Goal: Check status: Check status

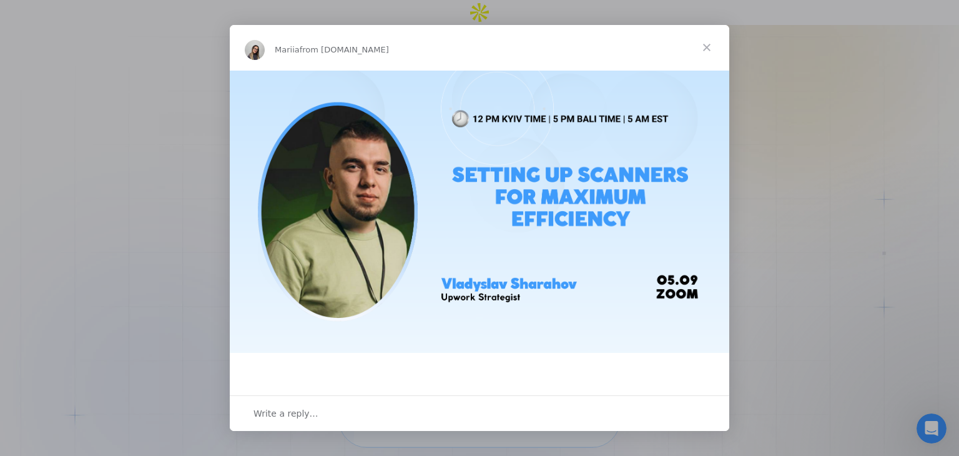
click at [703, 48] on span "Close" at bounding box center [706, 47] width 45 height 45
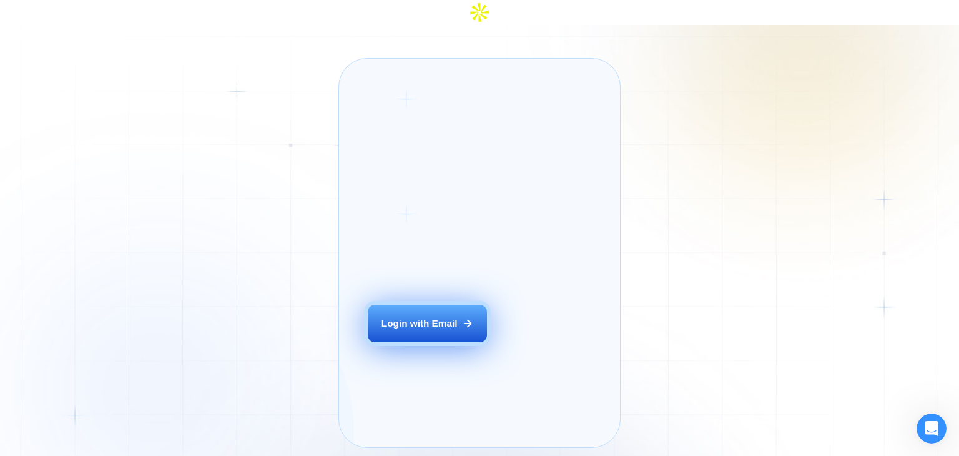
click at [407, 329] on button "Login with Email" at bounding box center [427, 323] width 119 height 37
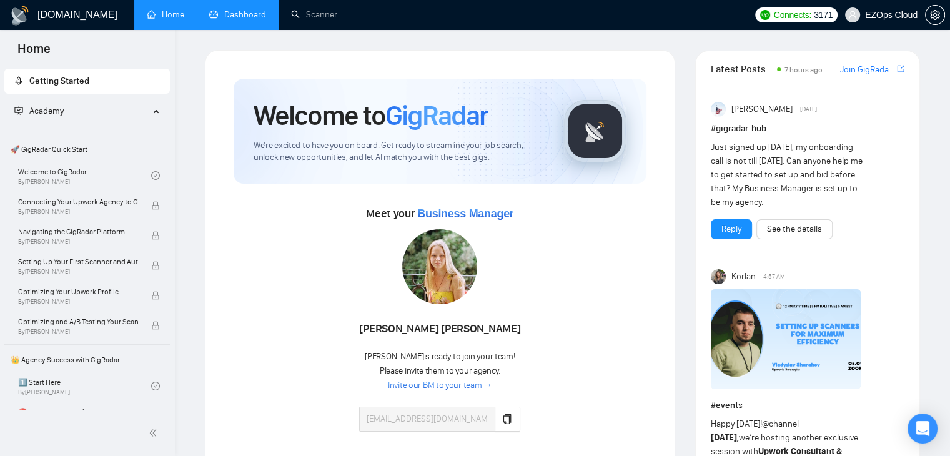
click at [240, 29] on li "Dashboard" at bounding box center [238, 15] width 82 height 30
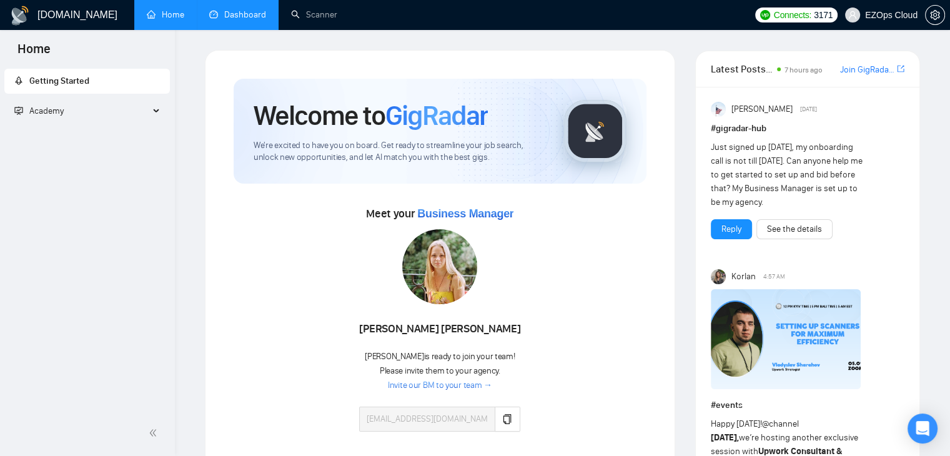
click at [249, 9] on link "Dashboard" at bounding box center [237, 14] width 57 height 11
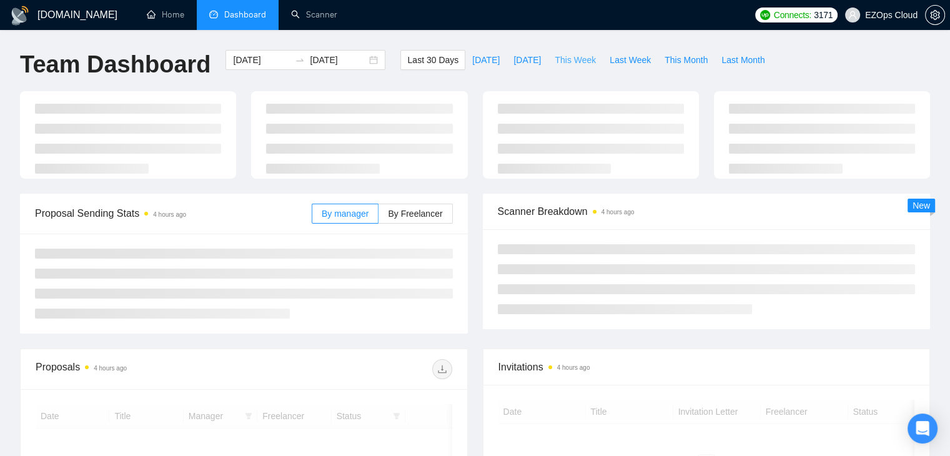
click at [560, 57] on span "This Week" at bounding box center [575, 60] width 41 height 14
type input "[DATE]"
